Goal: Information Seeking & Learning: Learn about a topic

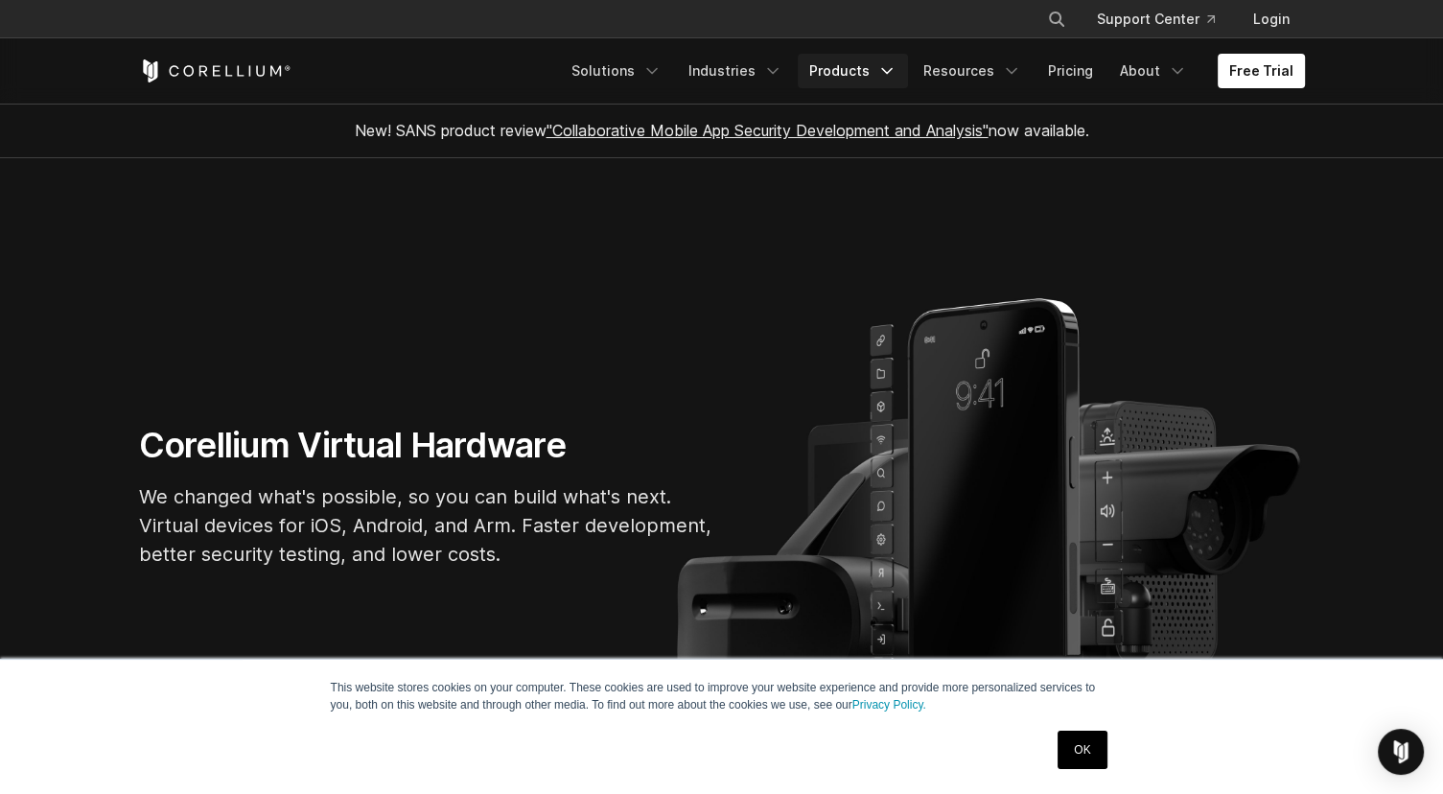
click at [897, 76] on icon "Navigation Menu" at bounding box center [887, 70] width 19 height 19
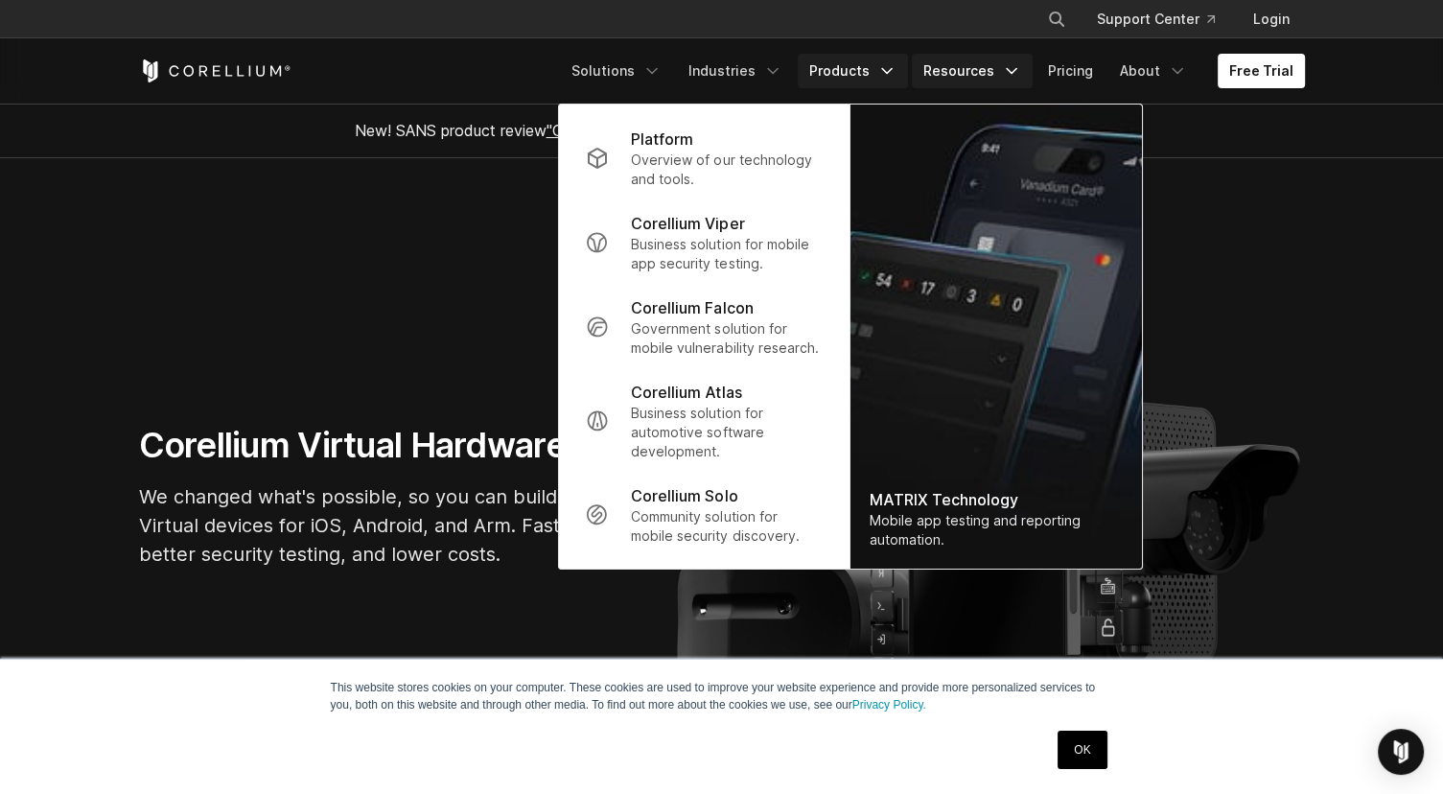
click at [1014, 72] on icon "Navigation Menu" at bounding box center [1011, 70] width 19 height 19
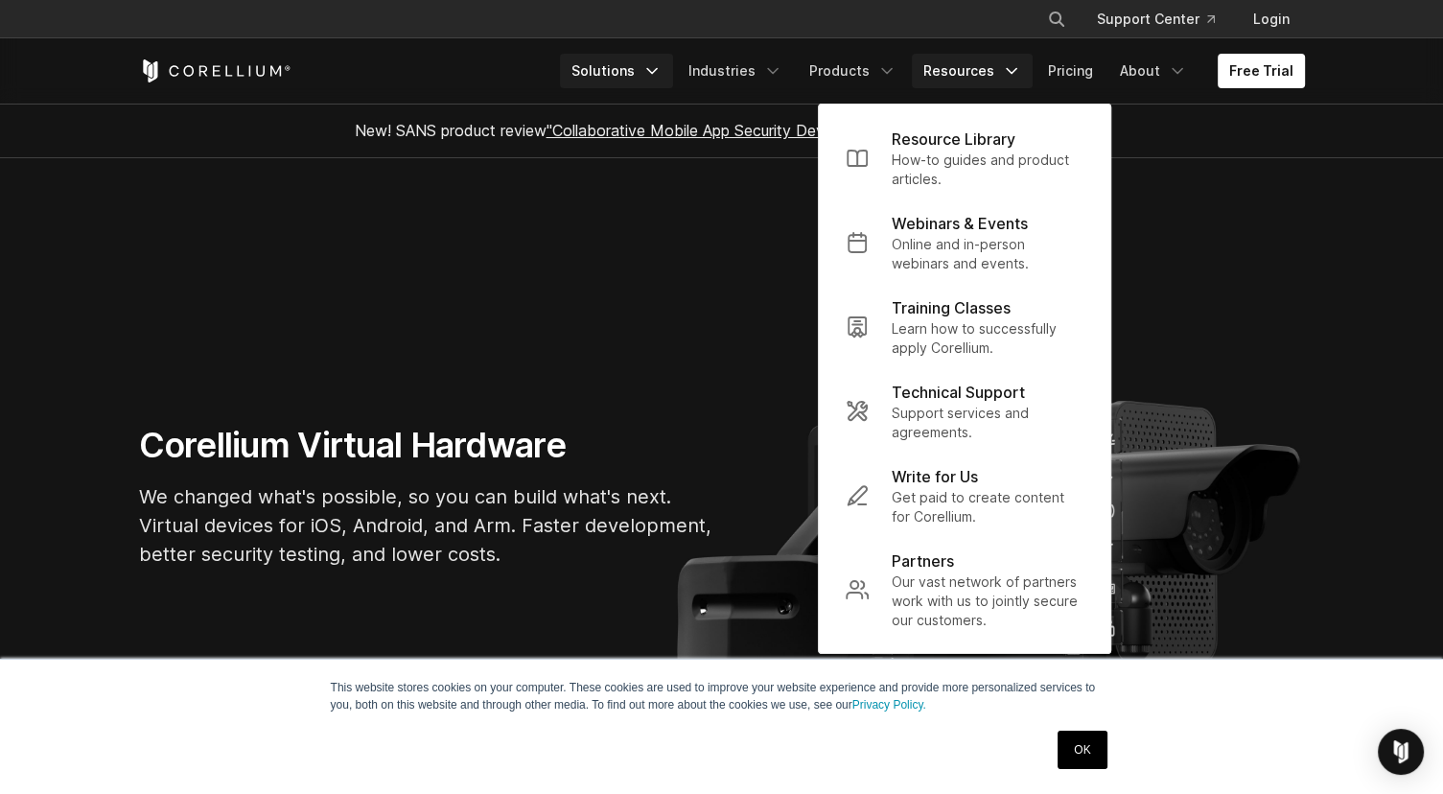
click at [625, 68] on link "Solutions" at bounding box center [616, 71] width 113 height 35
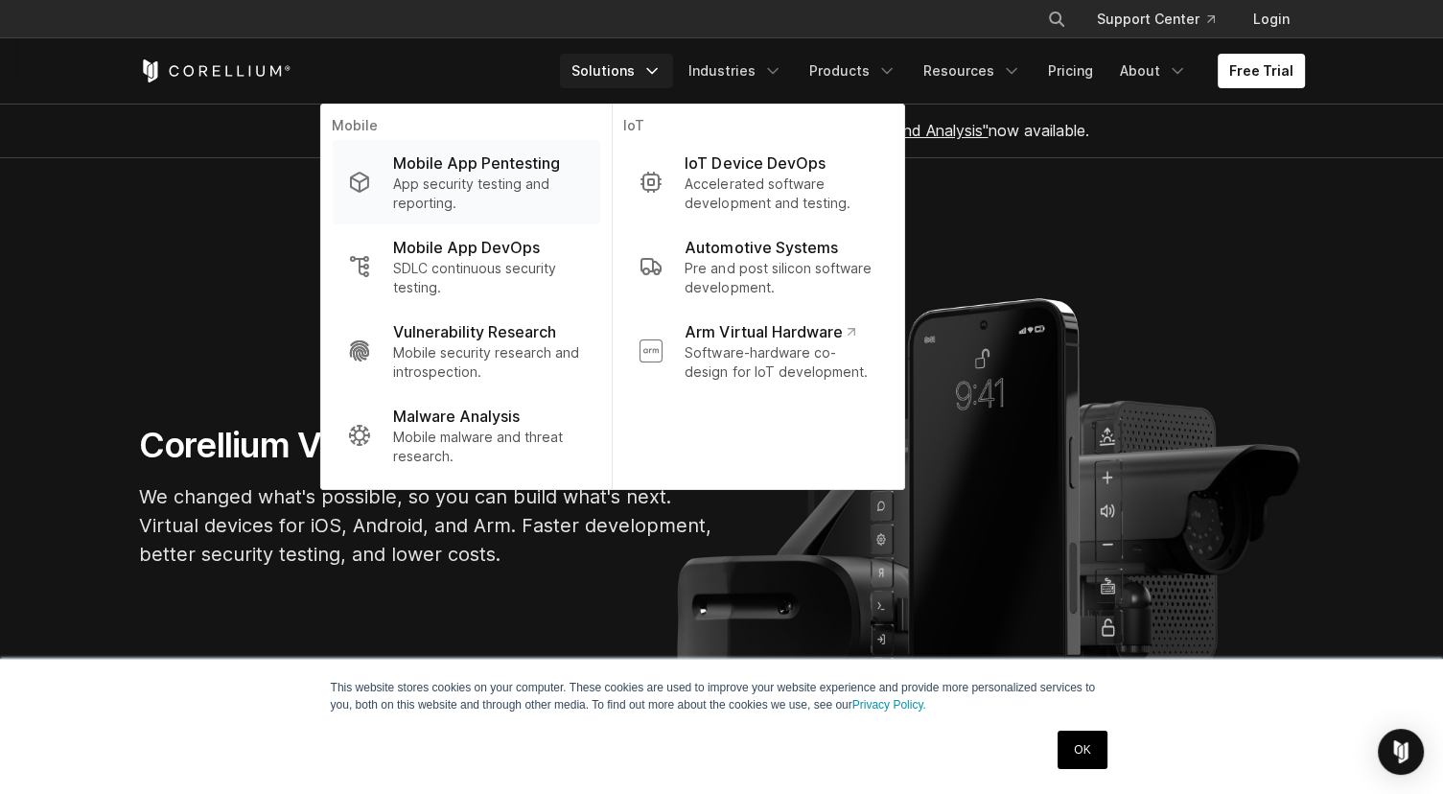
click at [463, 210] on p "App security testing and reporting." at bounding box center [488, 194] width 191 height 38
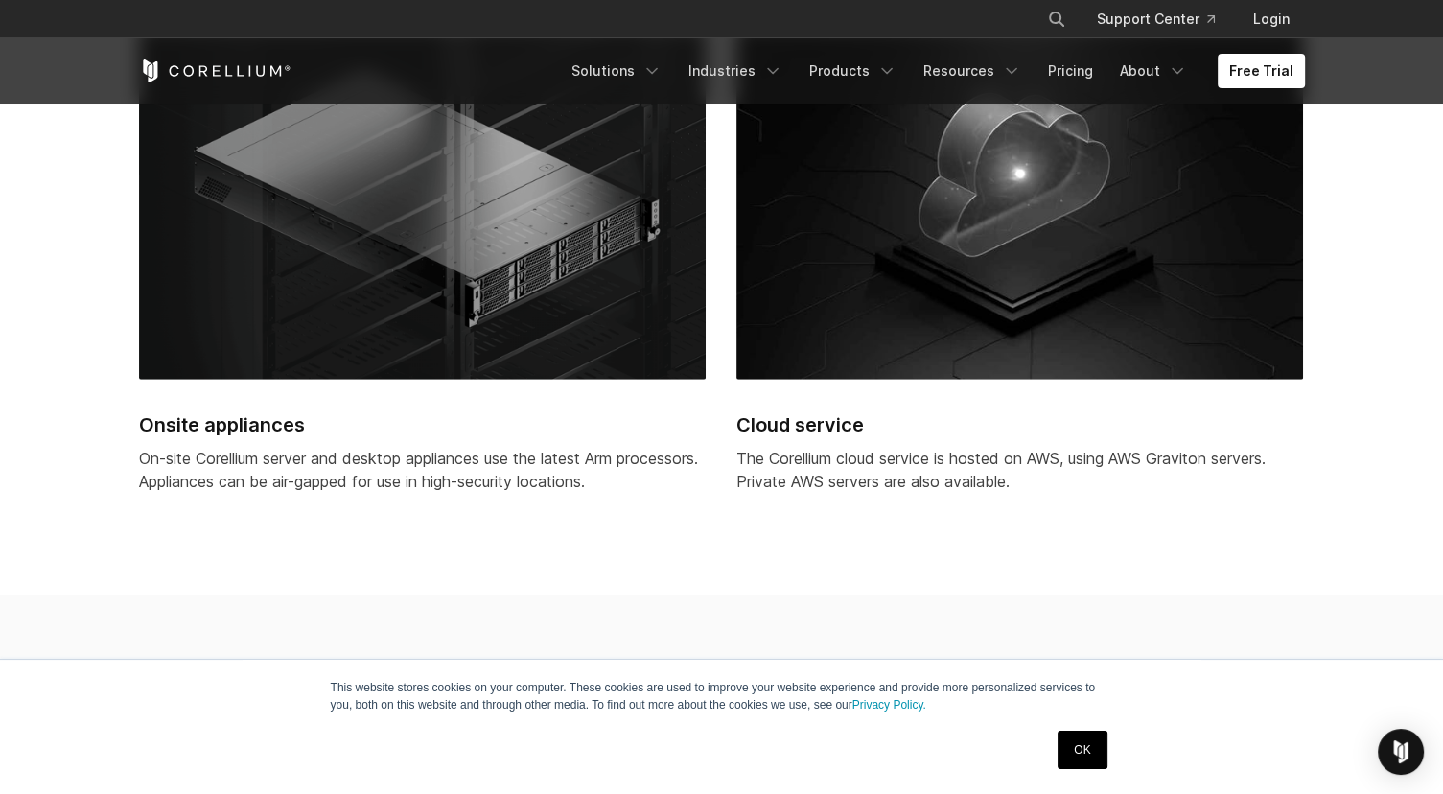
scroll to position [5275, 0]
